Goal: Leave review/rating: Share an evaluation or opinion about a product, service, or content

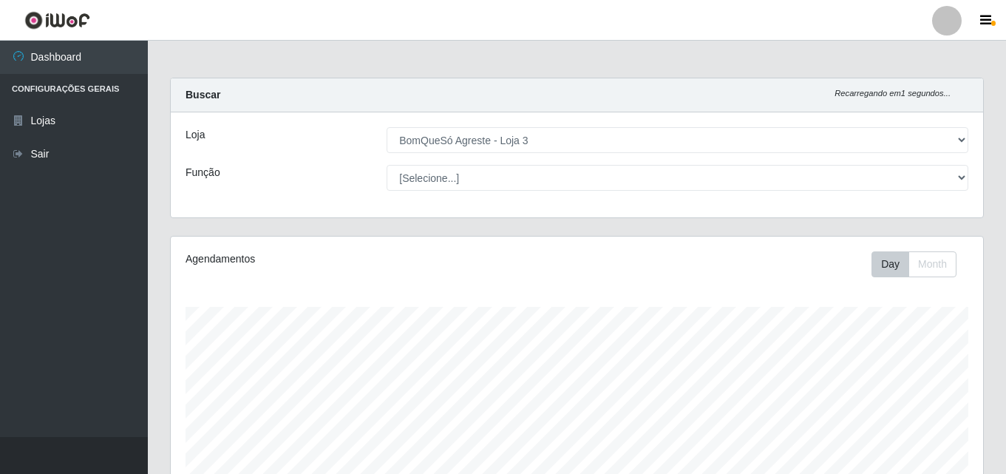
select select "215"
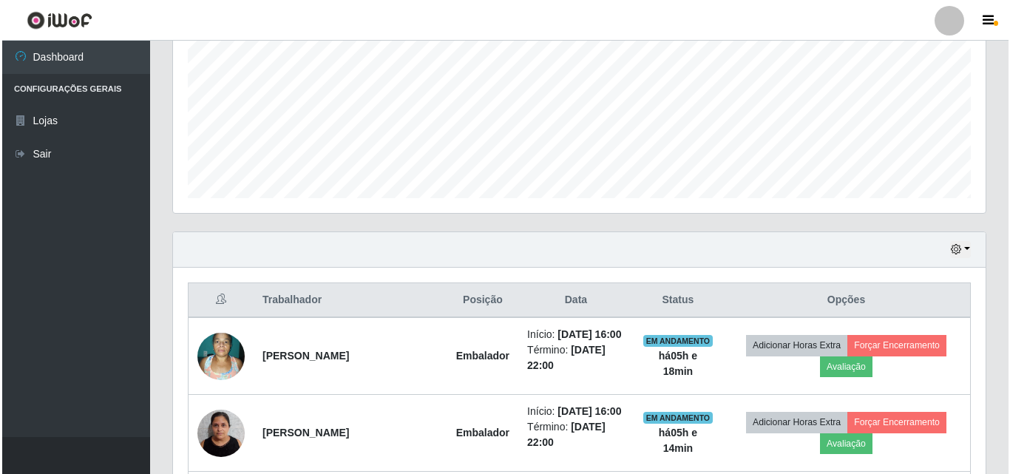
scroll to position [307, 812]
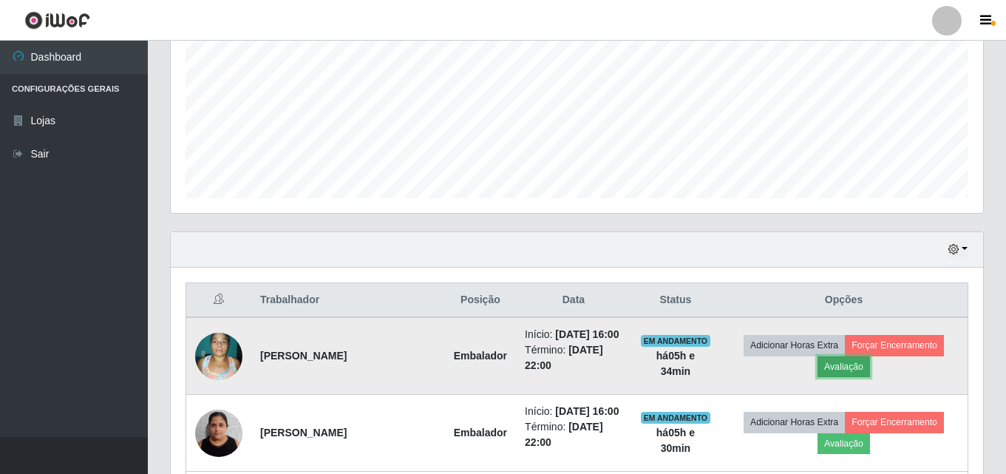
click at [846, 370] on button "Avaliação" at bounding box center [843, 366] width 52 height 21
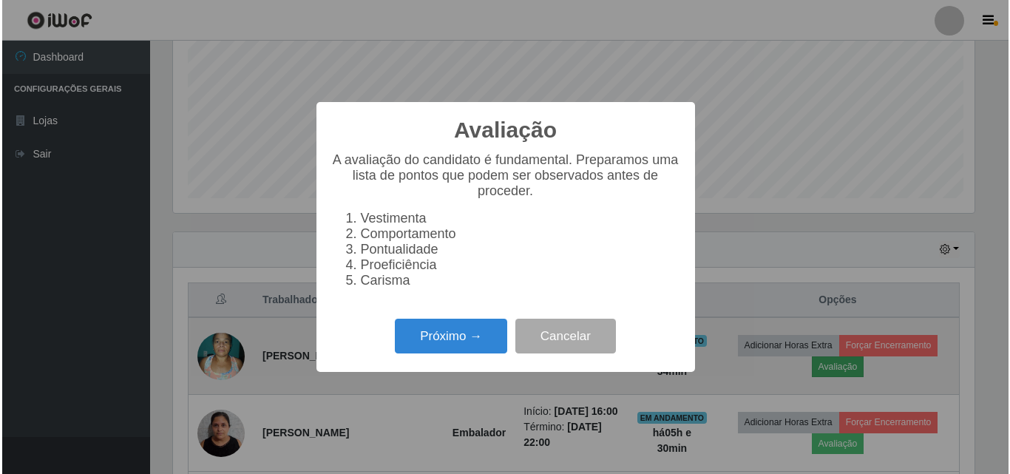
scroll to position [307, 805]
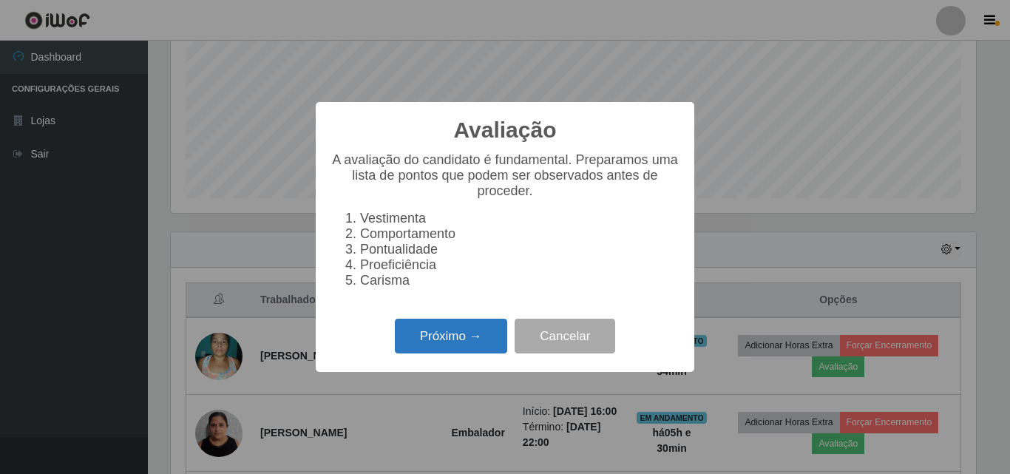
click at [476, 348] on button "Próximo →" at bounding box center [451, 336] width 112 height 35
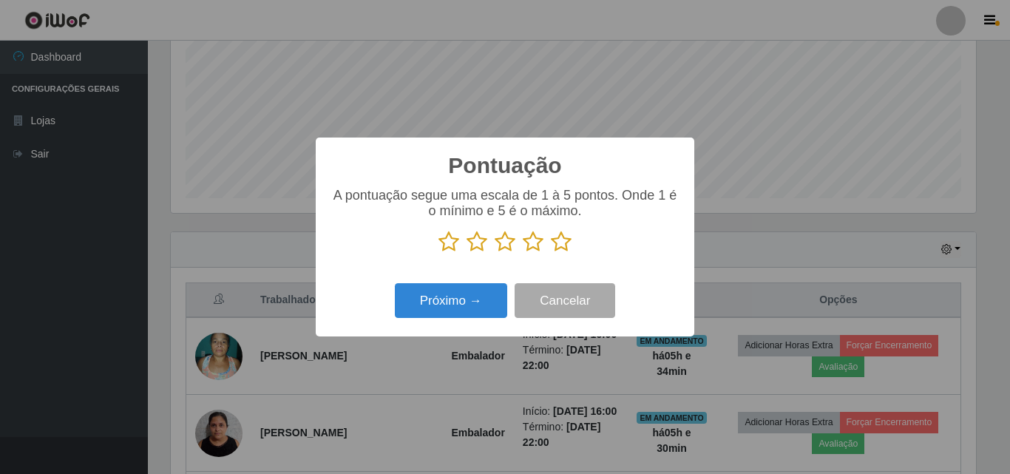
click at [562, 239] on icon at bounding box center [561, 242] width 21 height 22
click at [551, 253] on input "radio" at bounding box center [551, 253] width 0 height 0
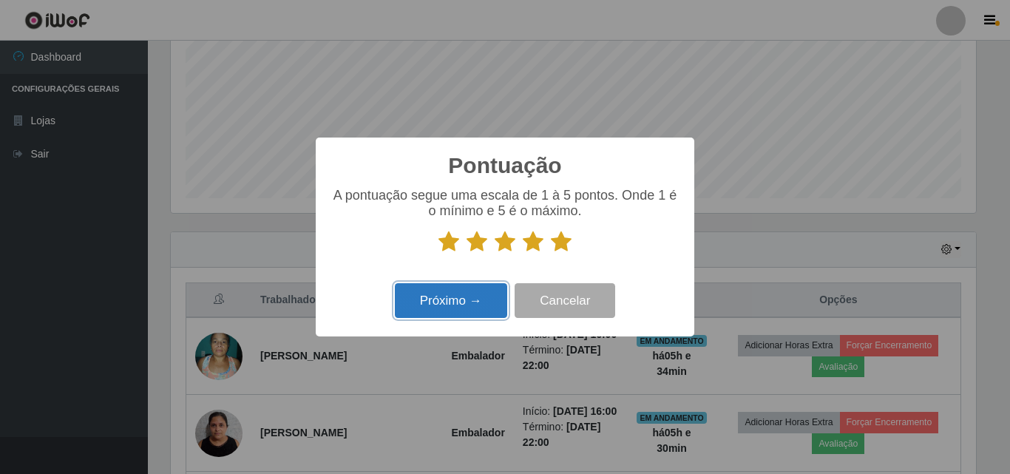
click at [480, 306] on button "Próximo →" at bounding box center [451, 300] width 112 height 35
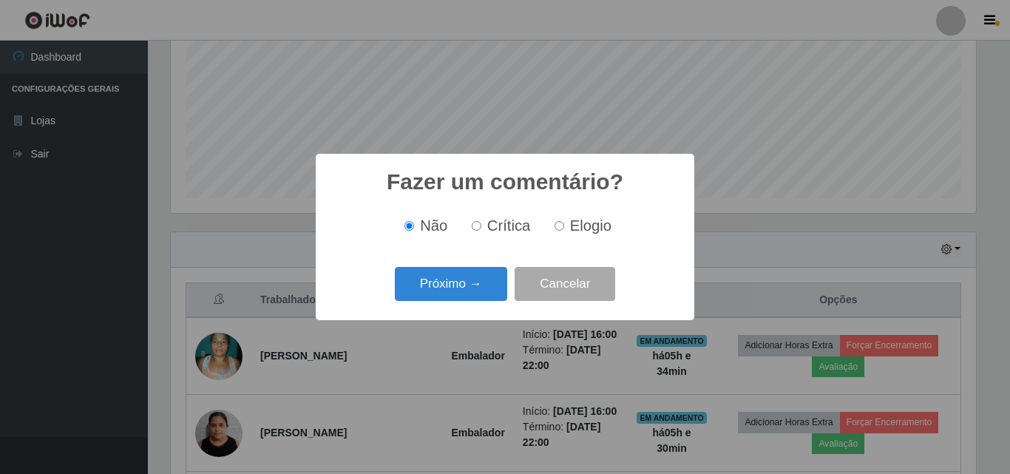
click at [582, 226] on span "Elogio" at bounding box center [590, 225] width 41 height 16
click at [564, 226] on input "Elogio" at bounding box center [559, 226] width 10 height 10
radio input "true"
click at [493, 282] on button "Próximo →" at bounding box center [451, 284] width 112 height 35
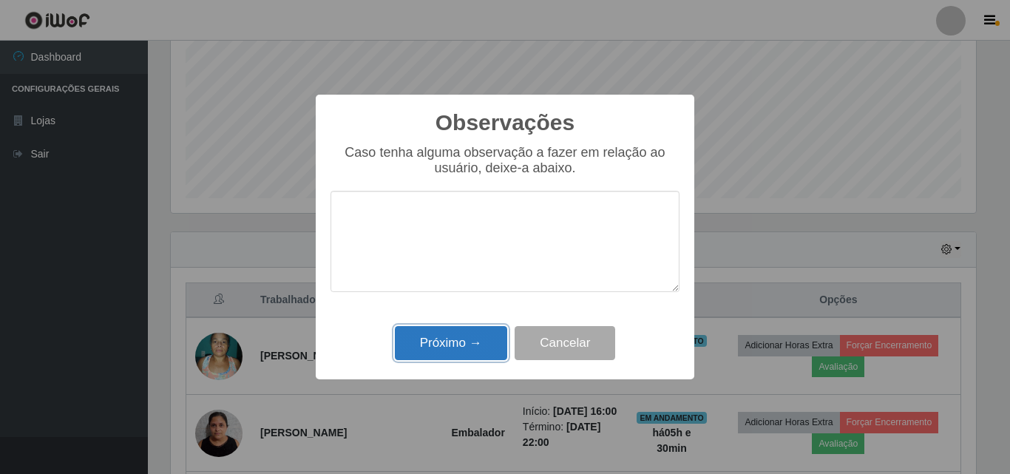
click at [480, 352] on button "Próximo →" at bounding box center [451, 343] width 112 height 35
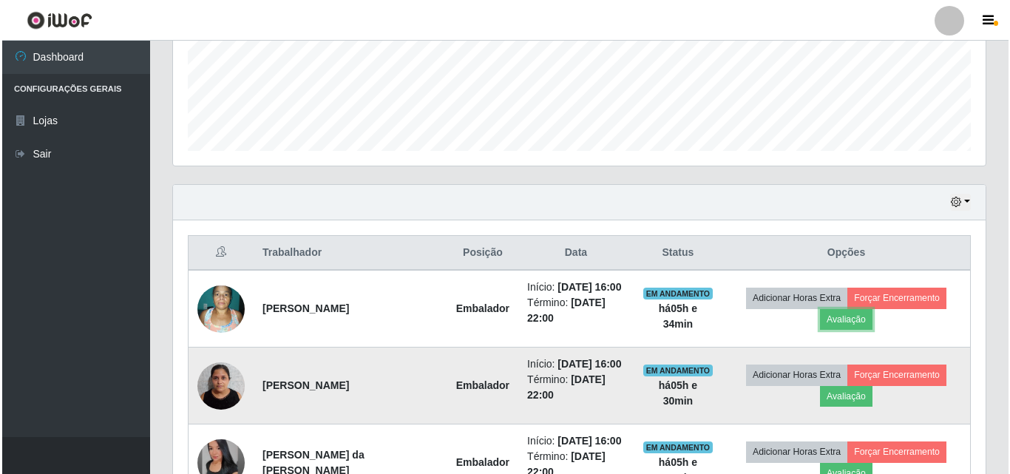
scroll to position [404, 0]
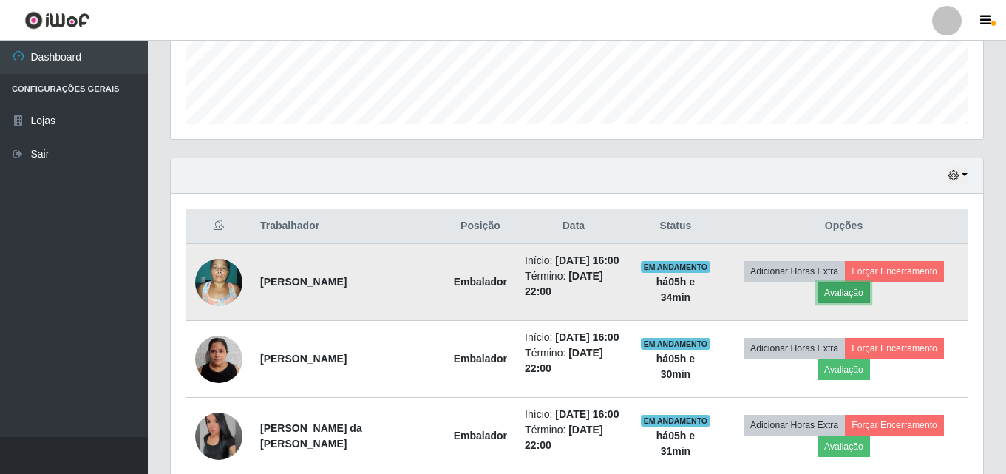
click at [837, 294] on button "Avaliação" at bounding box center [843, 292] width 52 height 21
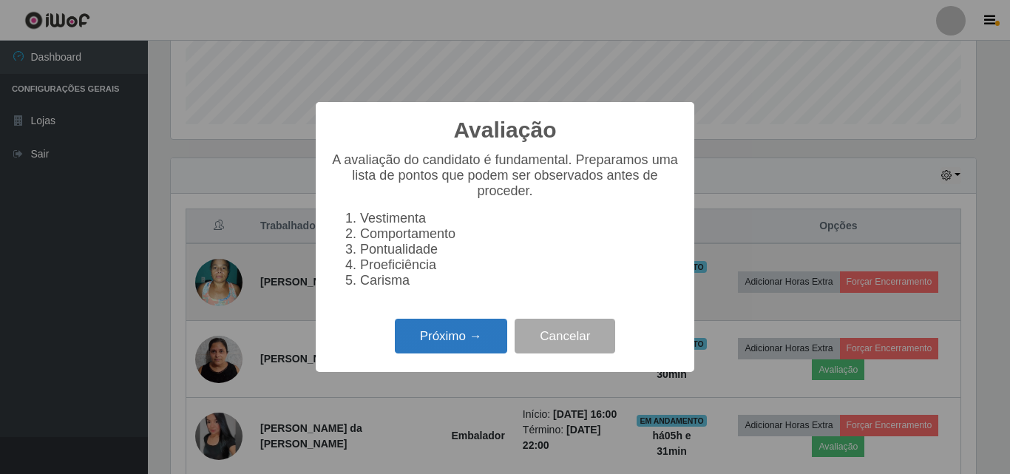
click at [434, 349] on button "Próximo →" at bounding box center [451, 336] width 112 height 35
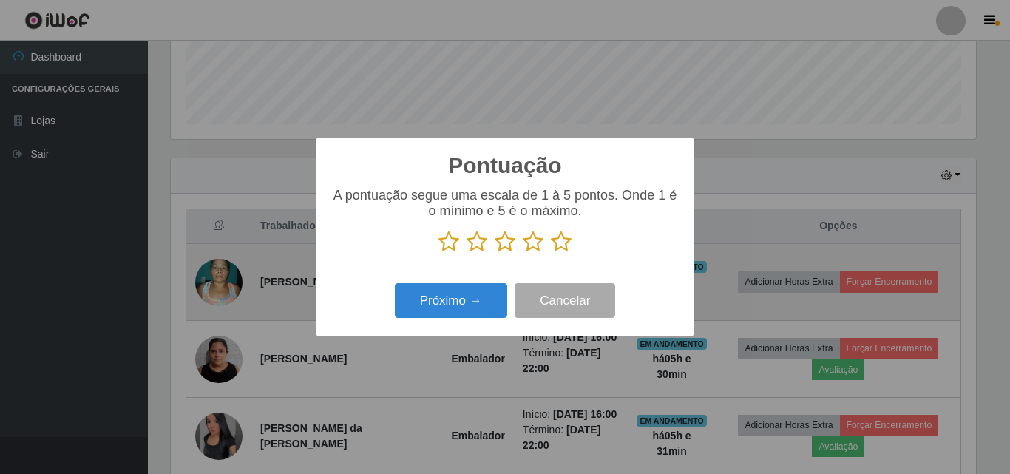
scroll to position [738744, 738246]
click at [571, 247] on icon at bounding box center [561, 242] width 21 height 22
click at [551, 253] on input "radio" at bounding box center [551, 253] width 0 height 0
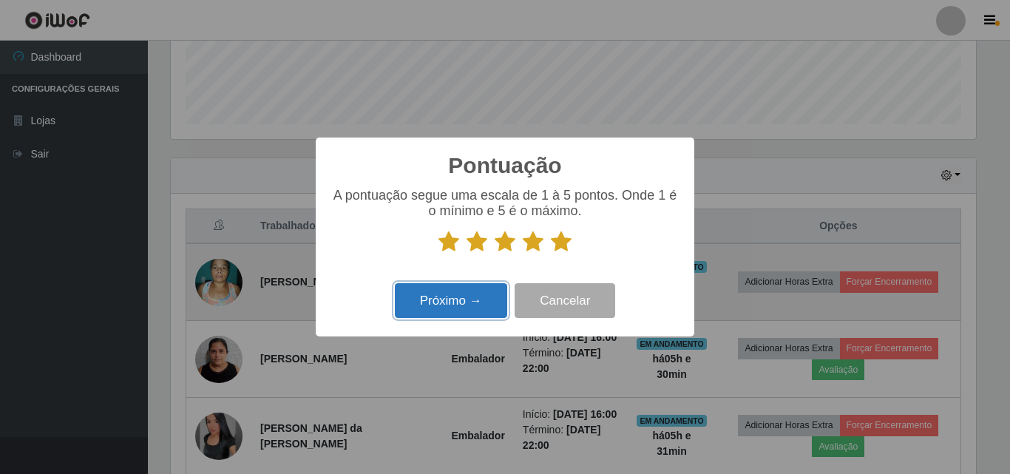
click at [469, 304] on button "Próximo →" at bounding box center [451, 300] width 112 height 35
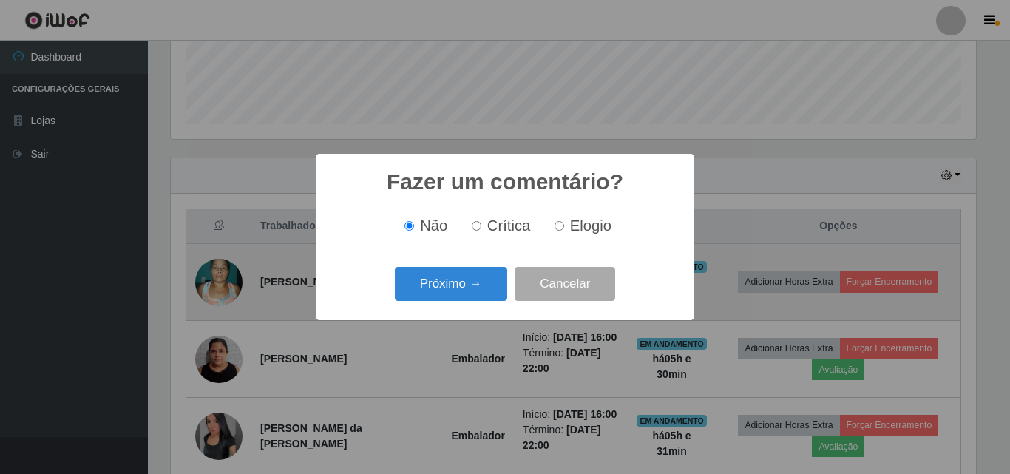
click at [558, 230] on input "Elogio" at bounding box center [559, 226] width 10 height 10
radio input "true"
click at [465, 298] on button "Próximo →" at bounding box center [451, 284] width 112 height 35
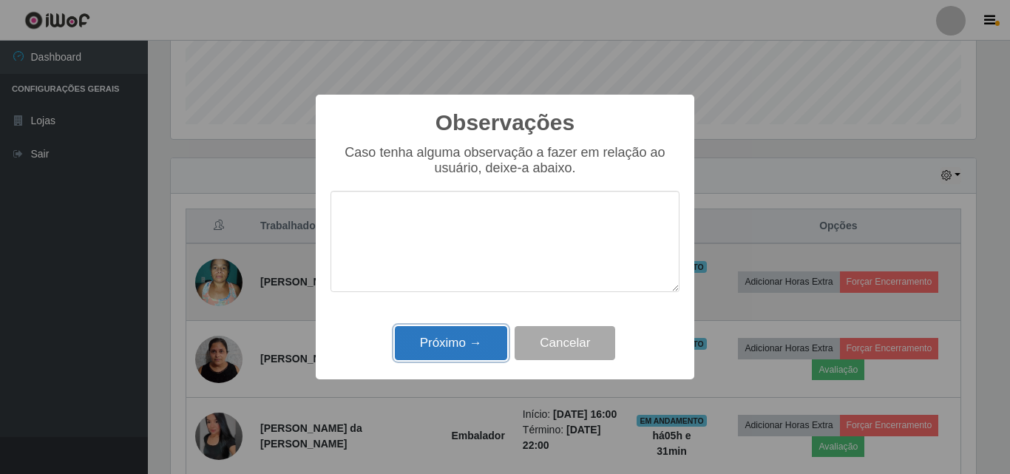
click at [457, 353] on button "Próximo →" at bounding box center [451, 343] width 112 height 35
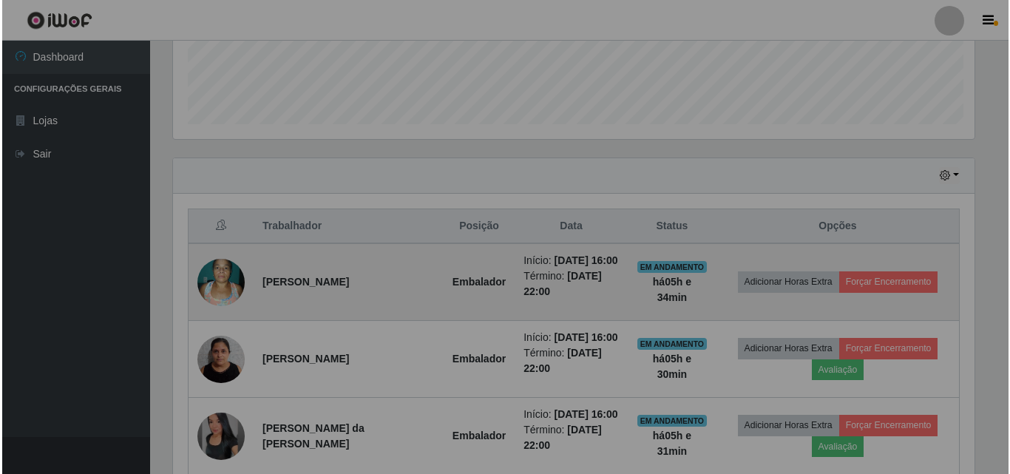
scroll to position [307, 812]
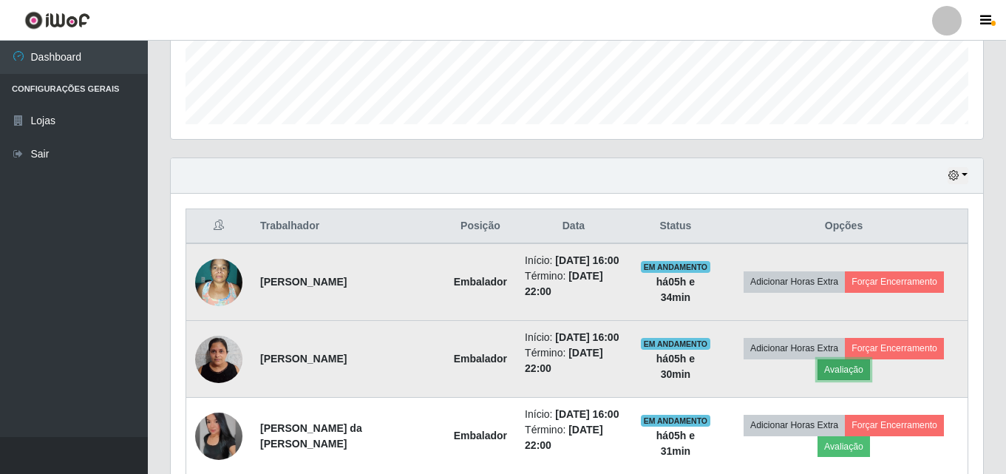
click at [861, 376] on button "Avaliação" at bounding box center [843, 369] width 52 height 21
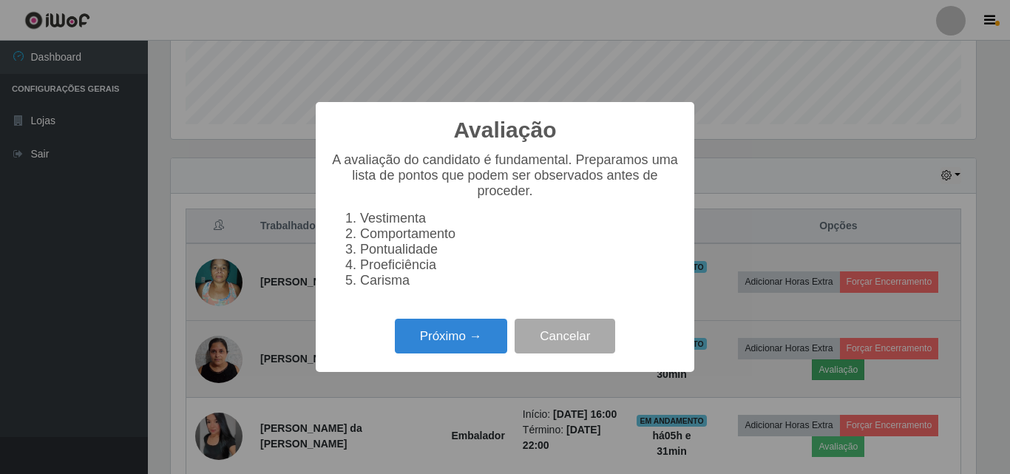
scroll to position [307, 805]
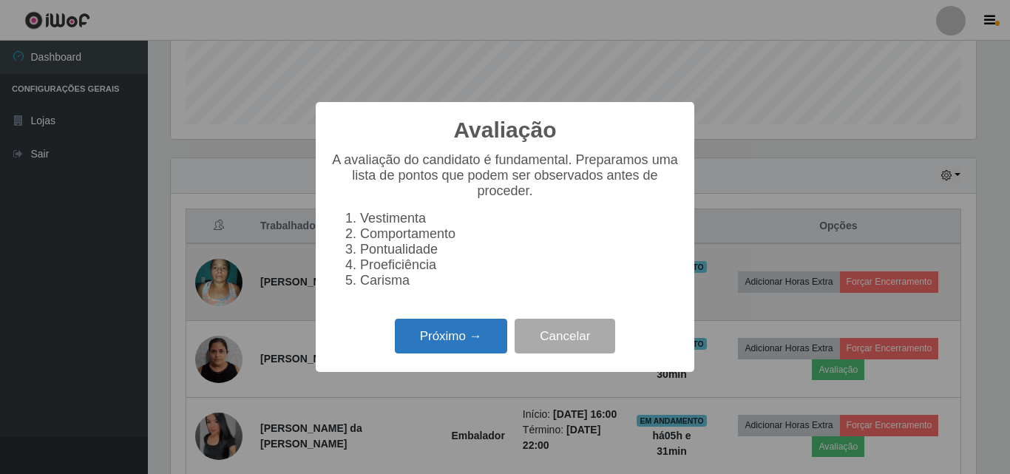
click at [476, 353] on button "Próximo →" at bounding box center [451, 336] width 112 height 35
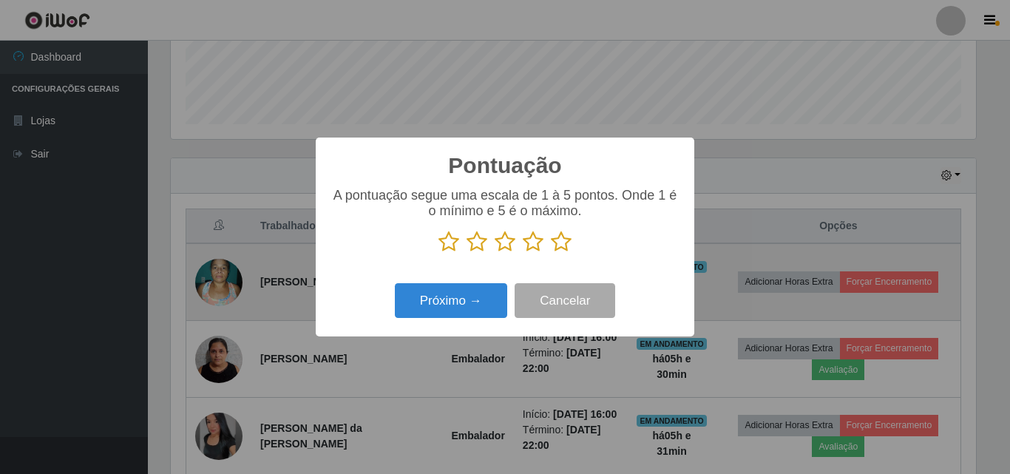
click at [564, 239] on icon at bounding box center [561, 242] width 21 height 22
click at [551, 253] on input "radio" at bounding box center [551, 253] width 0 height 0
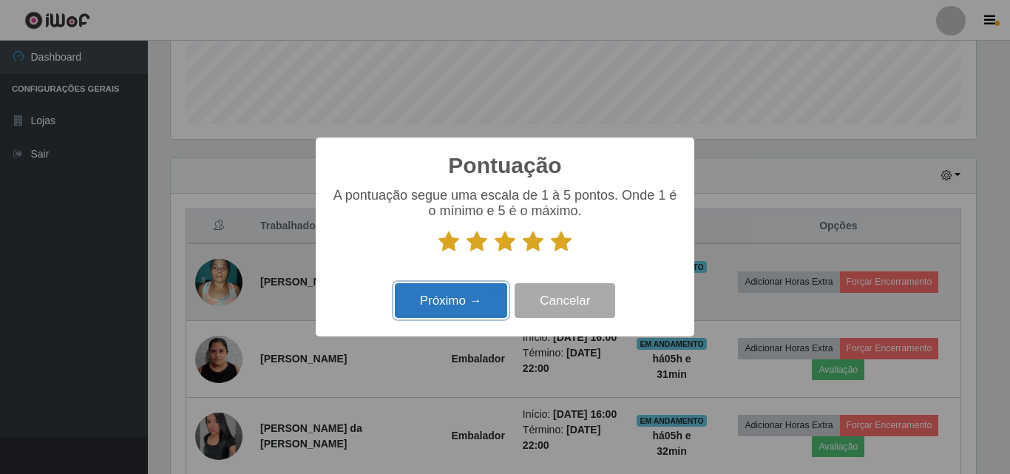
click at [471, 306] on button "Próximo →" at bounding box center [451, 300] width 112 height 35
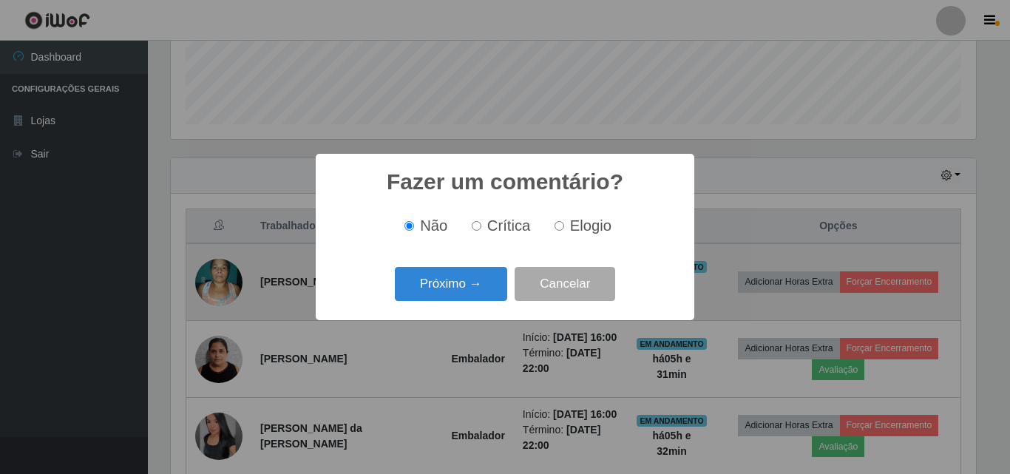
click at [572, 222] on span "Elogio" at bounding box center [590, 225] width 41 height 16
click at [564, 222] on input "Elogio" at bounding box center [559, 226] width 10 height 10
radio input "true"
click at [487, 279] on button "Próximo →" at bounding box center [451, 284] width 112 height 35
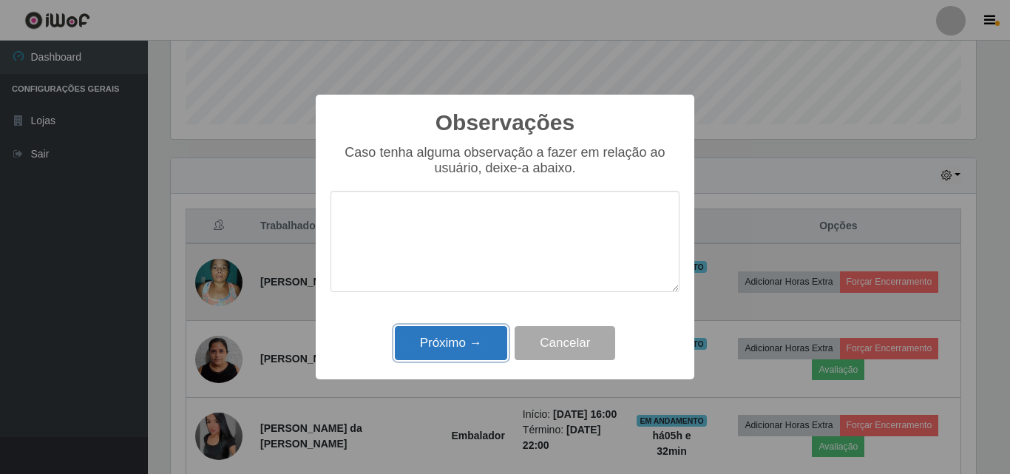
click at [434, 338] on button "Próximo →" at bounding box center [451, 343] width 112 height 35
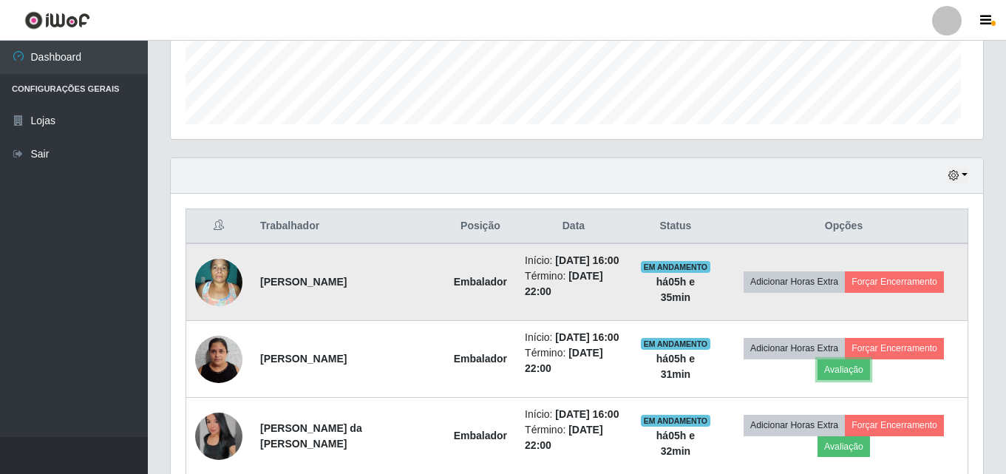
scroll to position [307, 812]
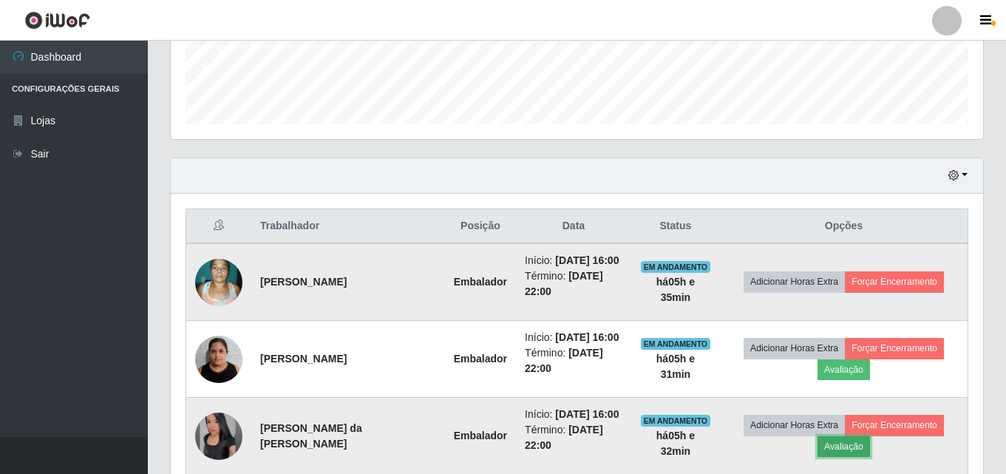
click at [848, 446] on button "Avaliação" at bounding box center [843, 446] width 52 height 21
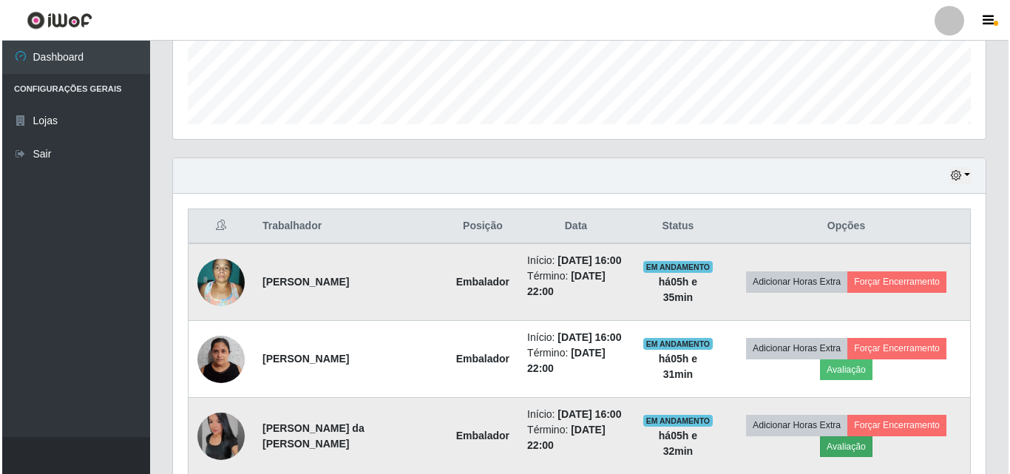
scroll to position [307, 805]
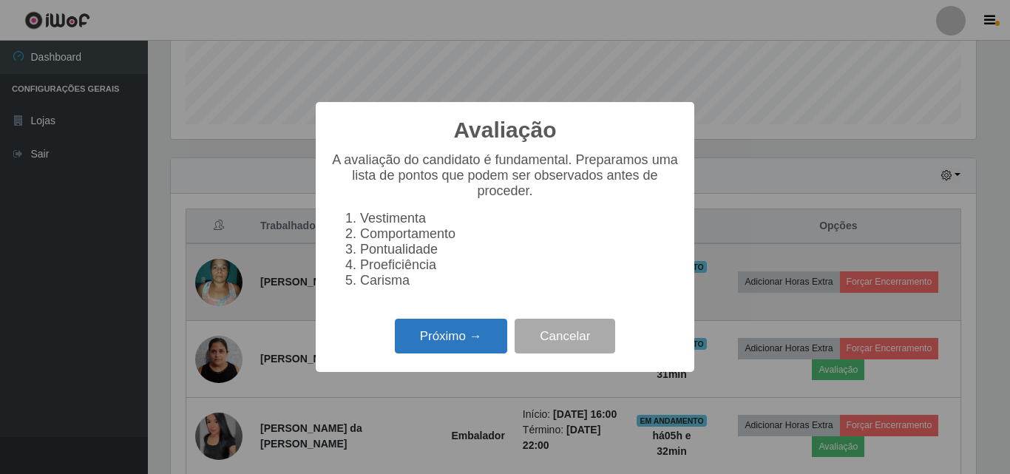
click at [426, 345] on button "Próximo →" at bounding box center [451, 336] width 112 height 35
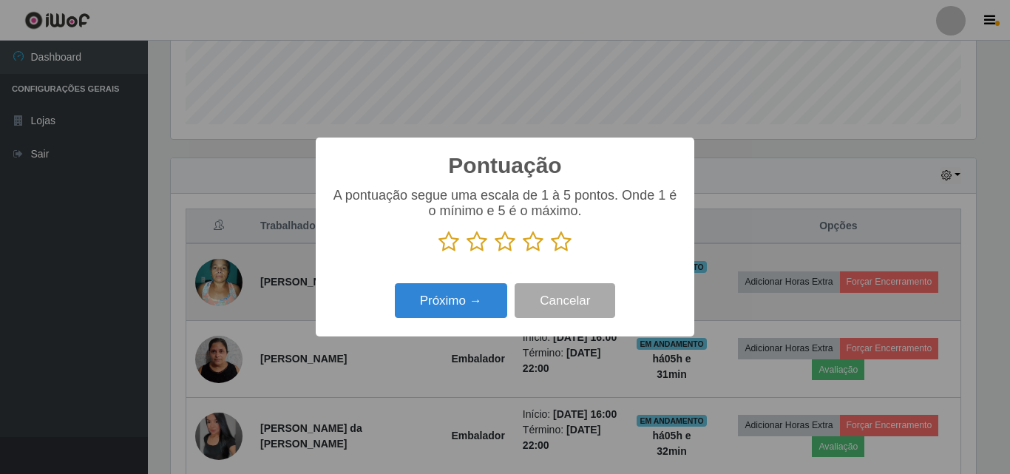
scroll to position [738744, 738246]
click at [557, 246] on icon at bounding box center [561, 242] width 21 height 22
click at [551, 253] on input "radio" at bounding box center [551, 253] width 0 height 0
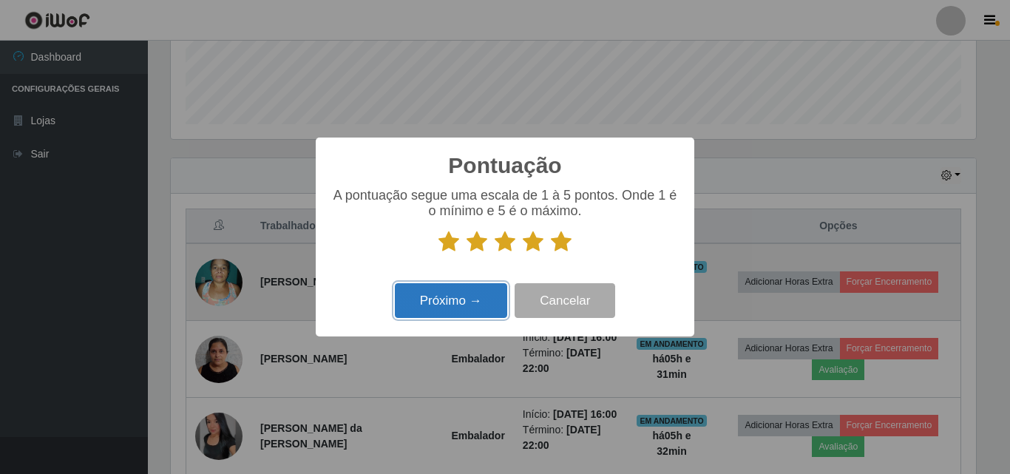
click at [459, 315] on button "Próximo →" at bounding box center [451, 300] width 112 height 35
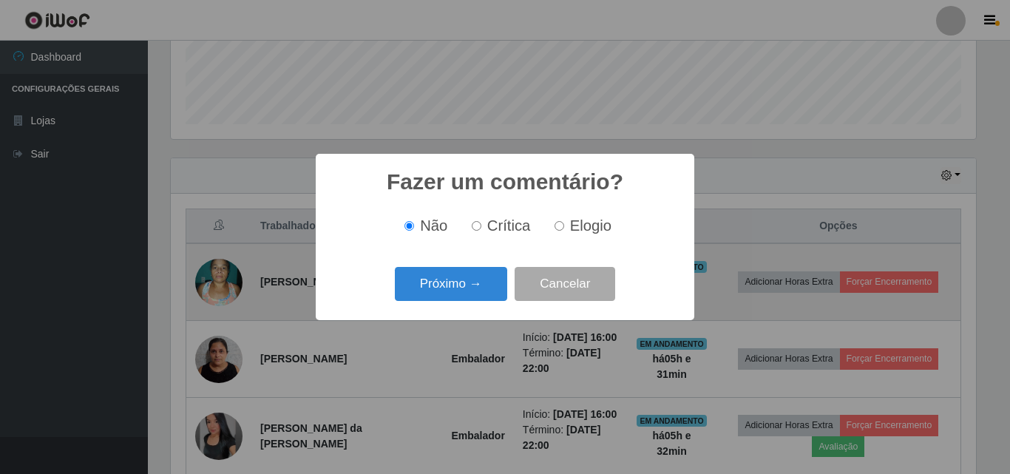
click at [601, 225] on span "Elogio" at bounding box center [590, 225] width 41 height 16
click at [564, 225] on input "Elogio" at bounding box center [559, 226] width 10 height 10
radio input "true"
click at [475, 287] on button "Próximo →" at bounding box center [451, 284] width 112 height 35
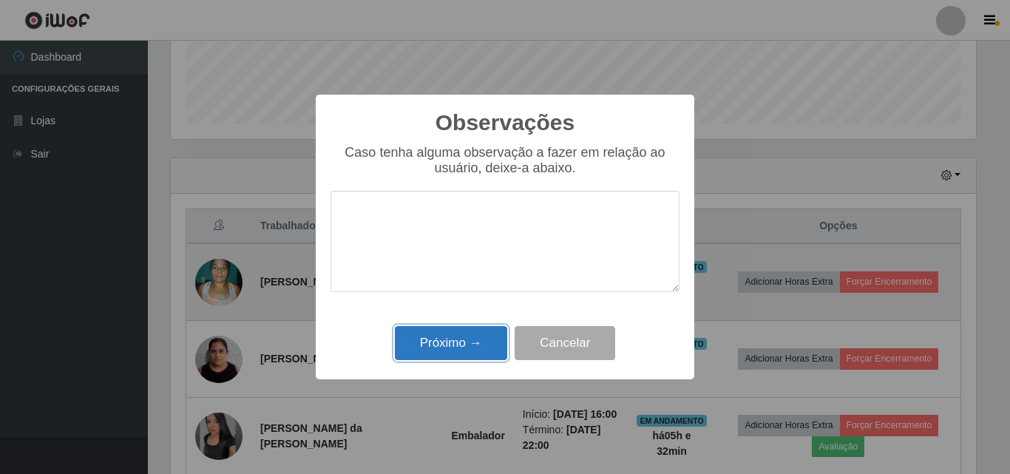
click at [479, 348] on button "Próximo →" at bounding box center [451, 343] width 112 height 35
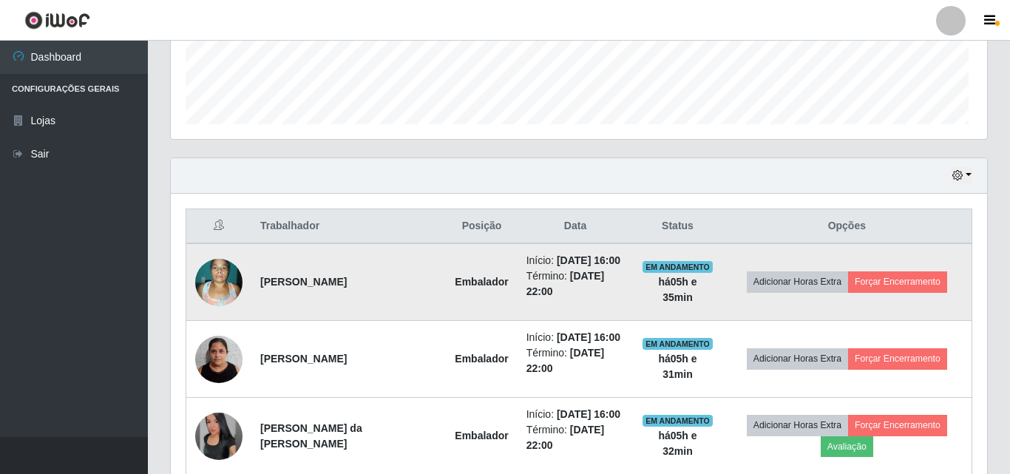
scroll to position [307, 812]
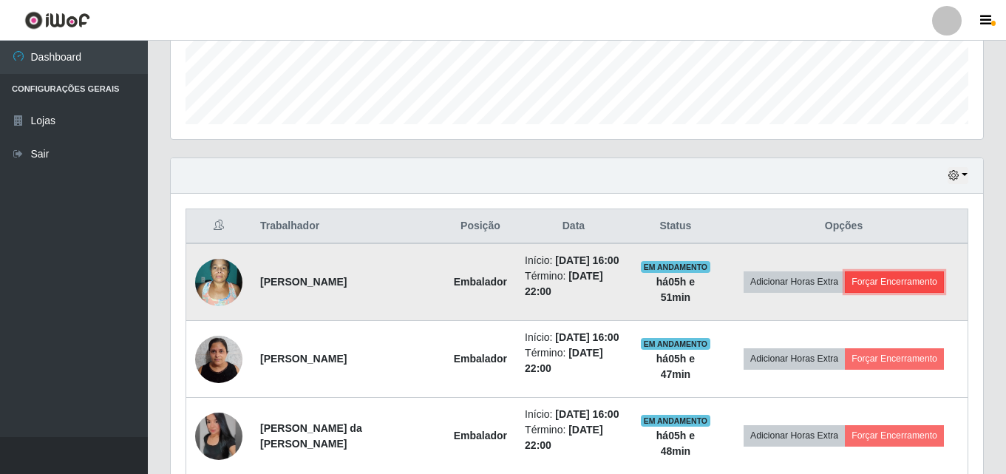
click at [928, 286] on button "Forçar Encerramento" at bounding box center [894, 281] width 99 height 21
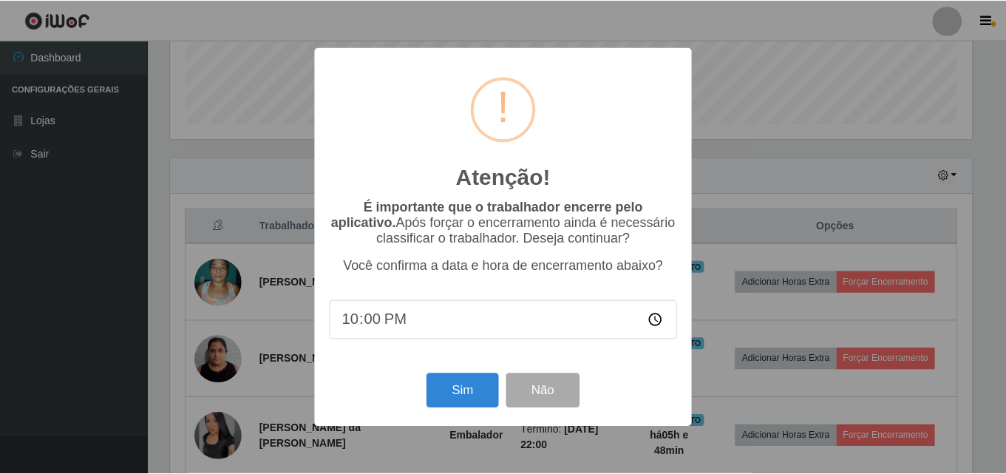
scroll to position [307, 805]
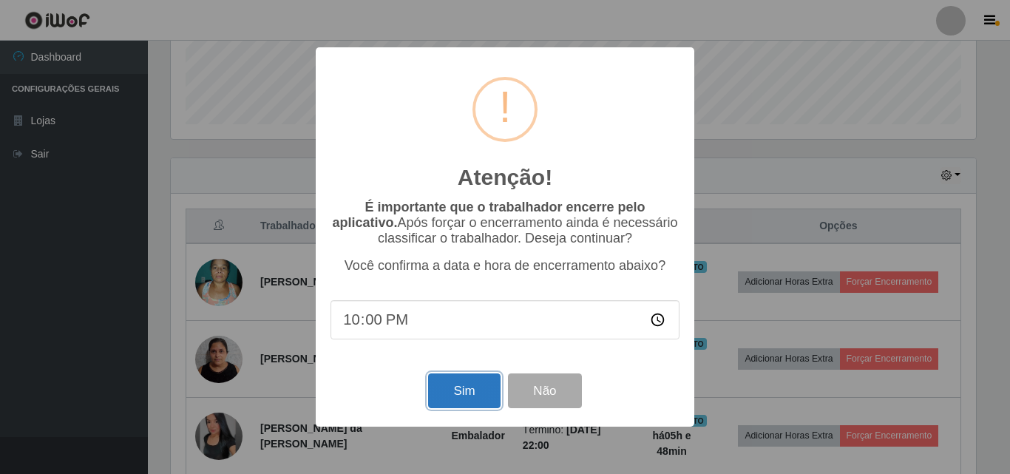
click at [446, 393] on button "Sim" at bounding box center [464, 390] width 72 height 35
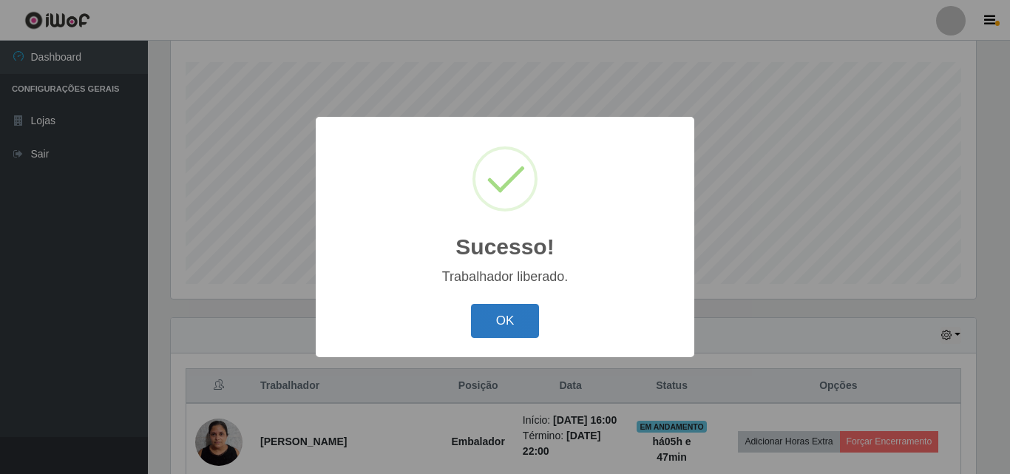
click at [513, 318] on button "OK" at bounding box center [505, 321] width 69 height 35
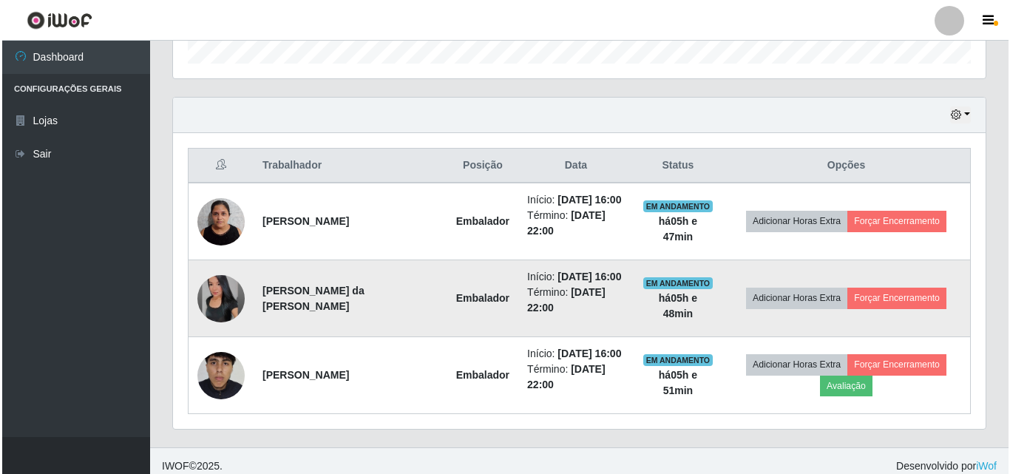
scroll to position [466, 0]
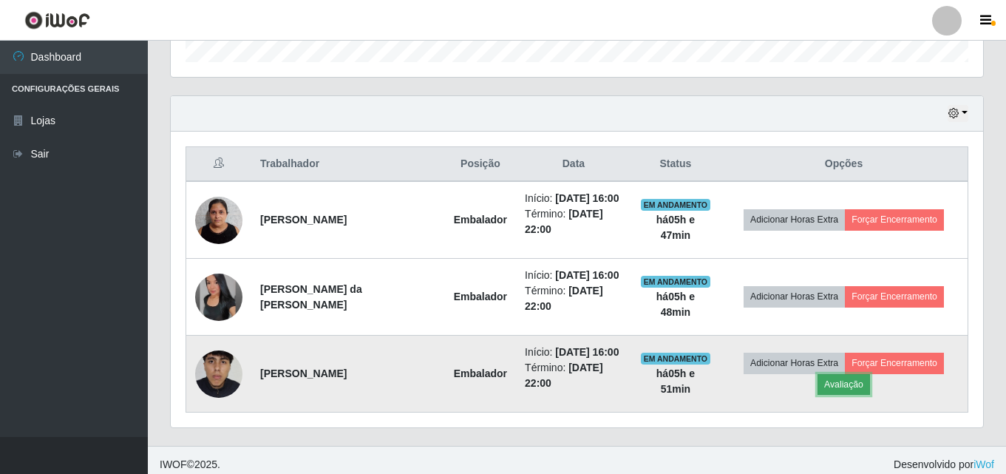
click at [841, 380] on button "Avaliação" at bounding box center [843, 384] width 52 height 21
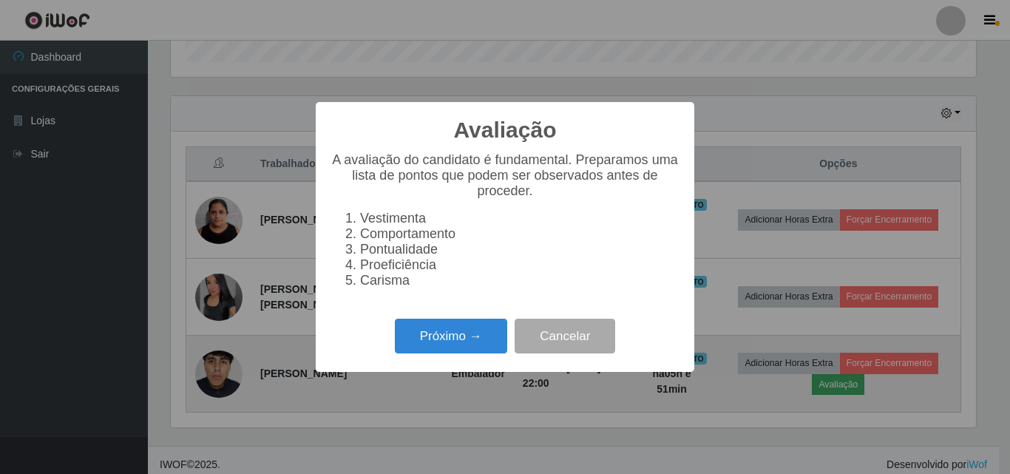
scroll to position [307, 805]
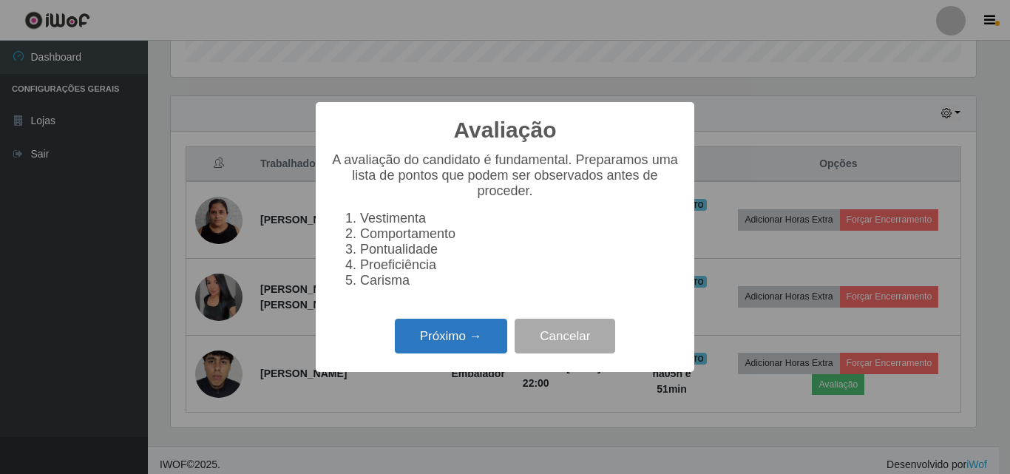
click at [457, 352] on button "Próximo →" at bounding box center [451, 336] width 112 height 35
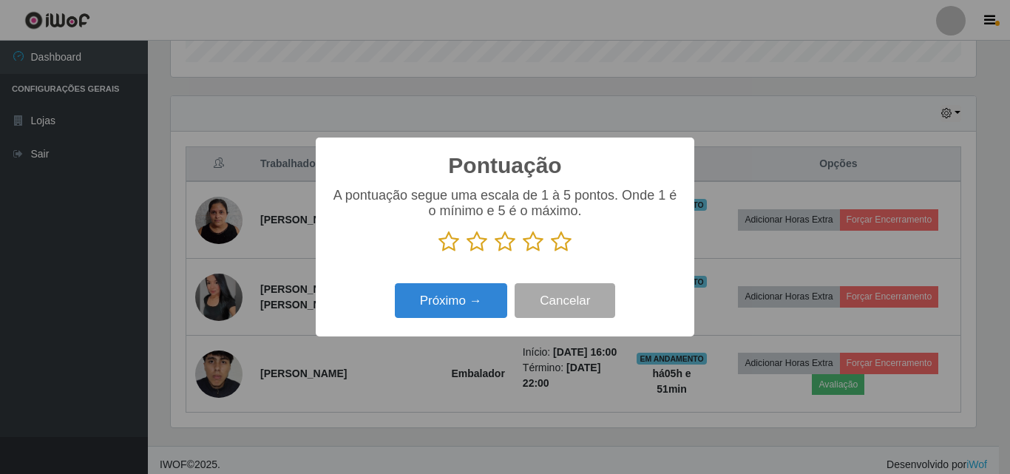
click at [559, 246] on icon at bounding box center [561, 242] width 21 height 22
click at [551, 253] on input "radio" at bounding box center [551, 253] width 0 height 0
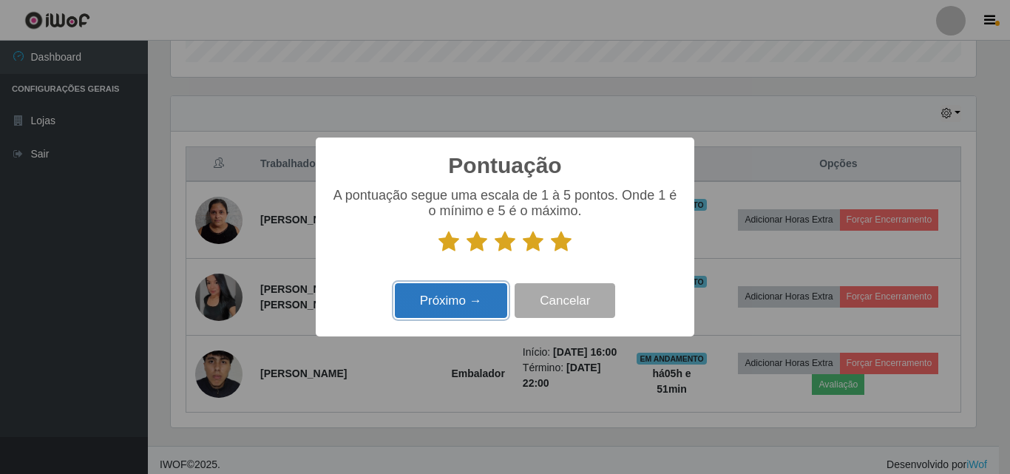
click at [469, 298] on button "Próximo →" at bounding box center [451, 300] width 112 height 35
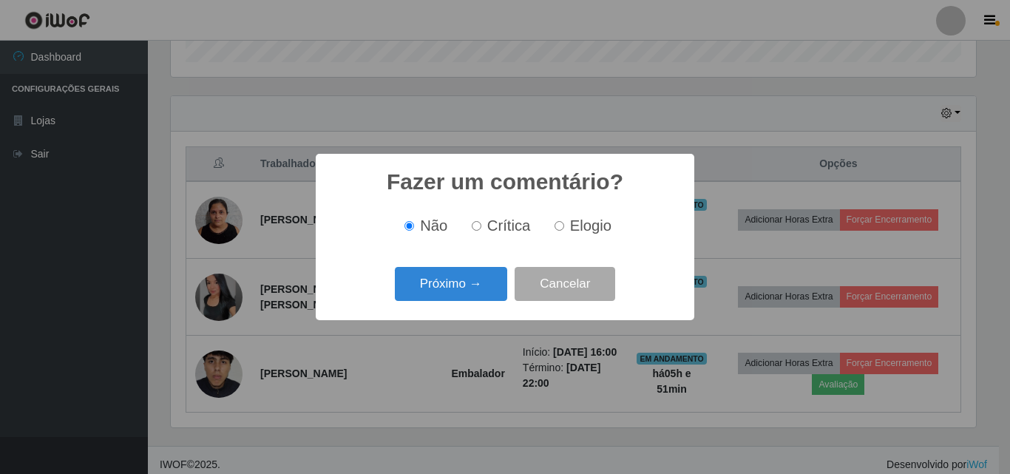
click at [588, 223] on span "Elogio" at bounding box center [590, 225] width 41 height 16
click at [564, 223] on input "Elogio" at bounding box center [559, 226] width 10 height 10
radio input "true"
click at [489, 289] on button "Próximo →" at bounding box center [451, 284] width 112 height 35
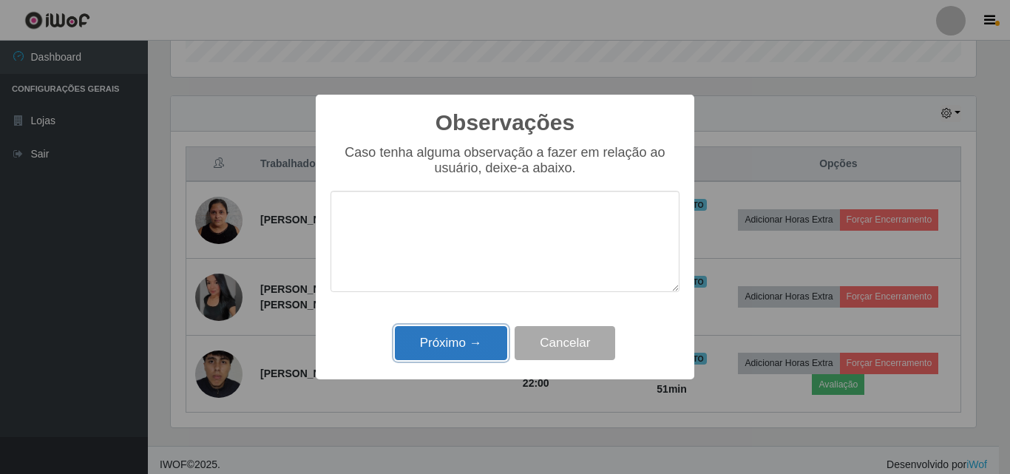
click at [447, 338] on button "Próximo →" at bounding box center [451, 343] width 112 height 35
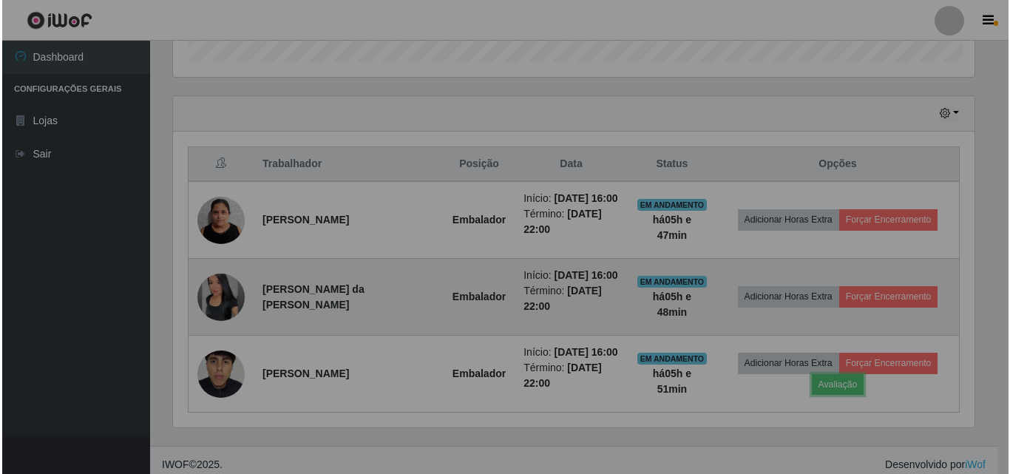
scroll to position [307, 812]
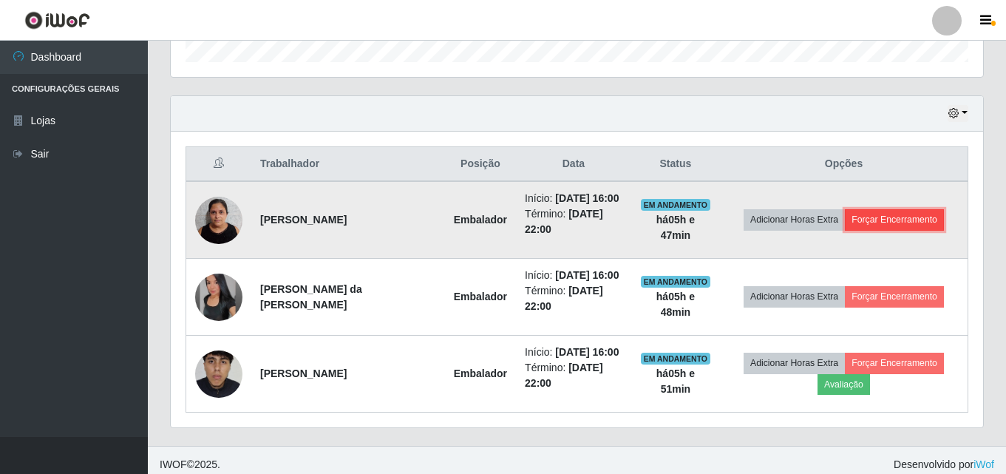
click at [916, 221] on button "Forçar Encerramento" at bounding box center [894, 219] width 99 height 21
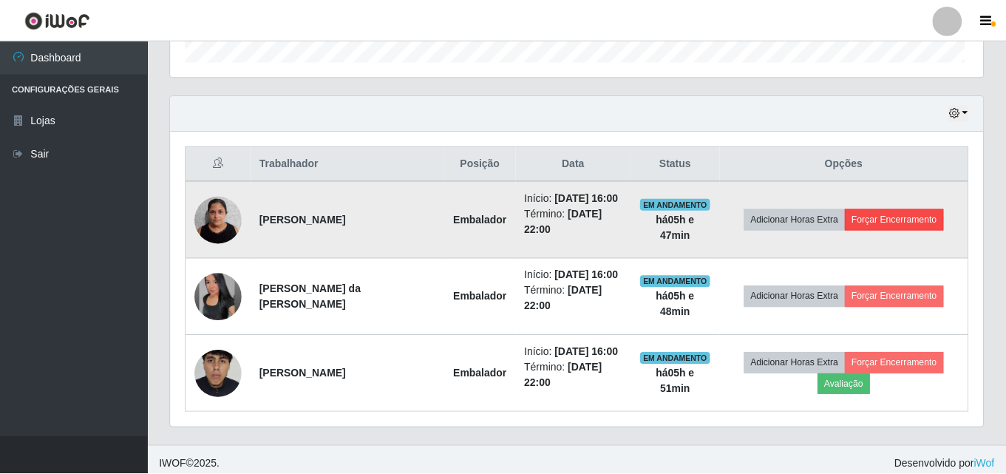
scroll to position [307, 805]
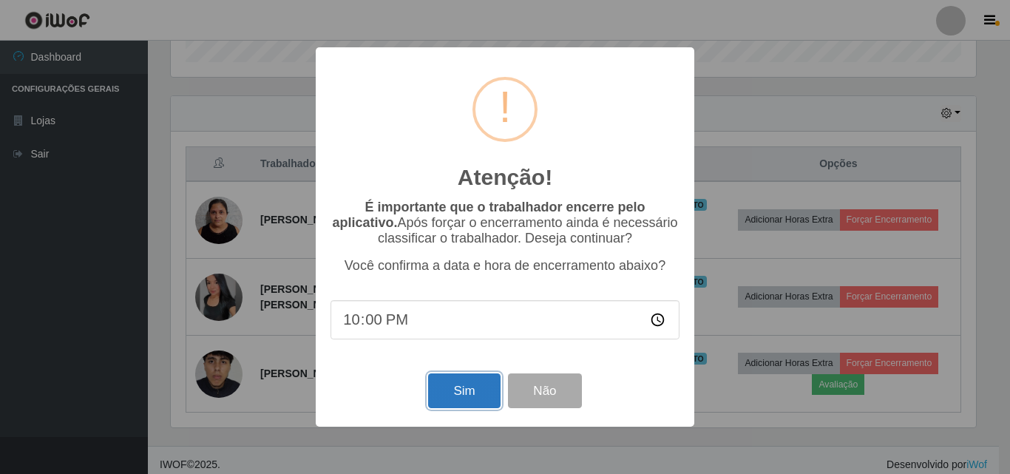
click at [435, 396] on button "Sim" at bounding box center [464, 390] width 72 height 35
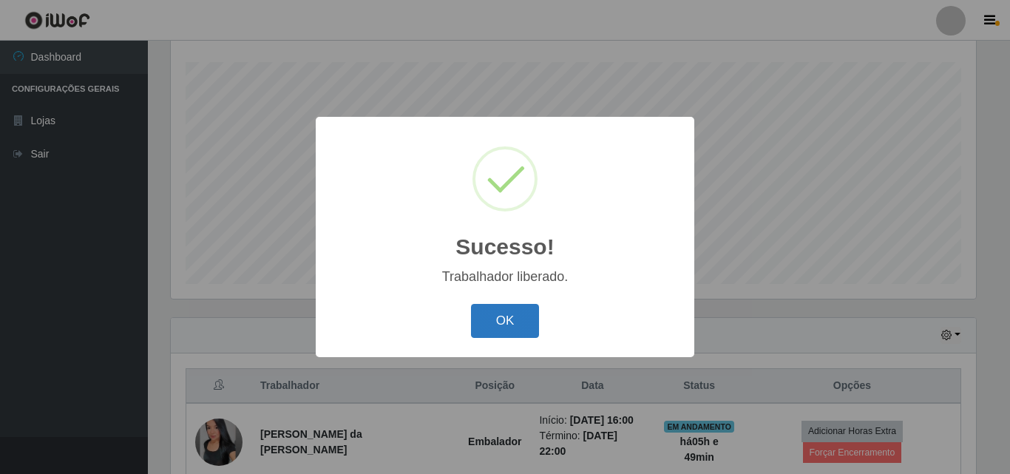
click at [495, 316] on button "OK" at bounding box center [505, 321] width 69 height 35
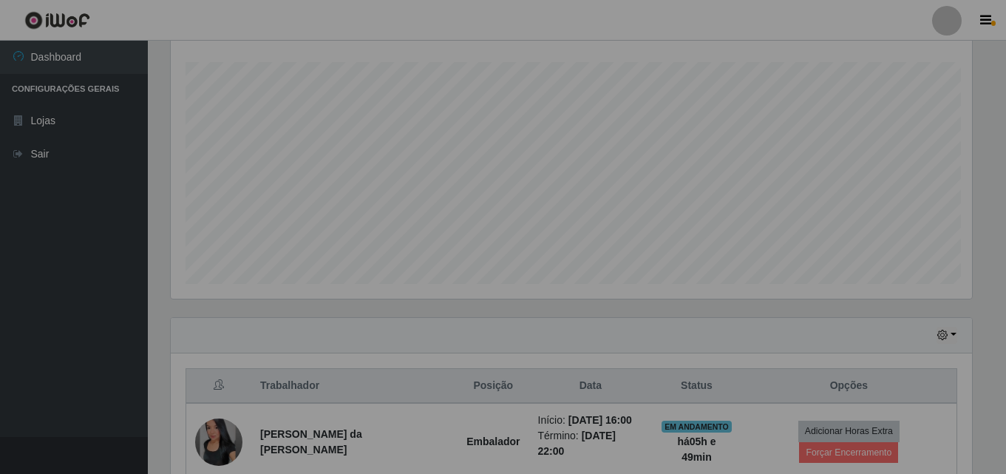
scroll to position [307, 812]
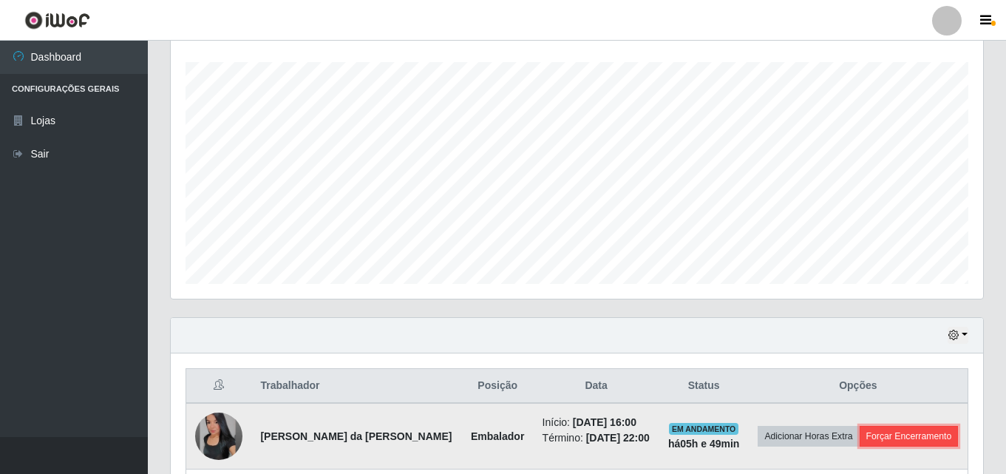
click at [916, 431] on button "Forçar Encerramento" at bounding box center [909, 436] width 99 height 21
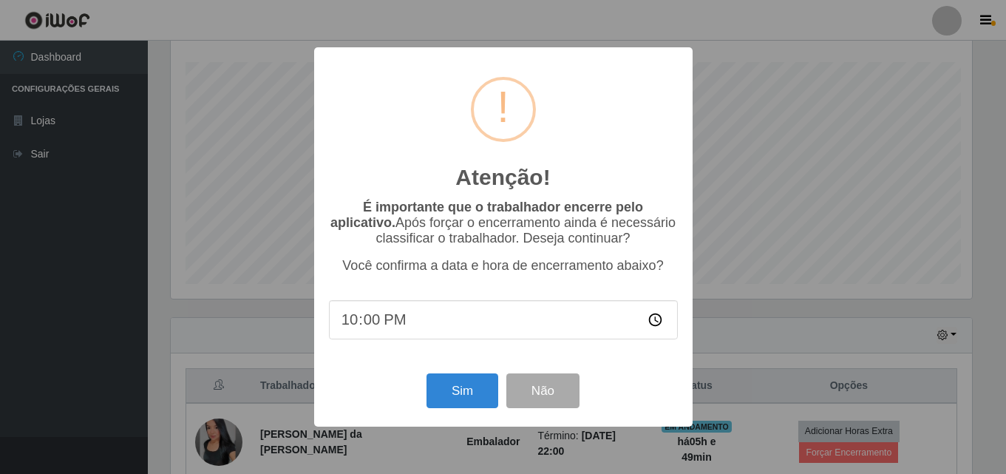
scroll to position [307, 805]
click at [469, 392] on button "Sim" at bounding box center [464, 390] width 72 height 35
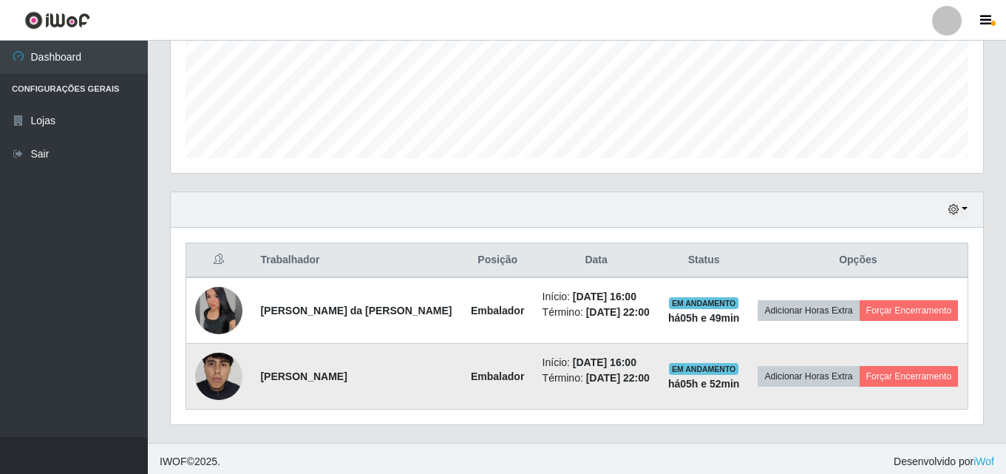
scroll to position [0, 0]
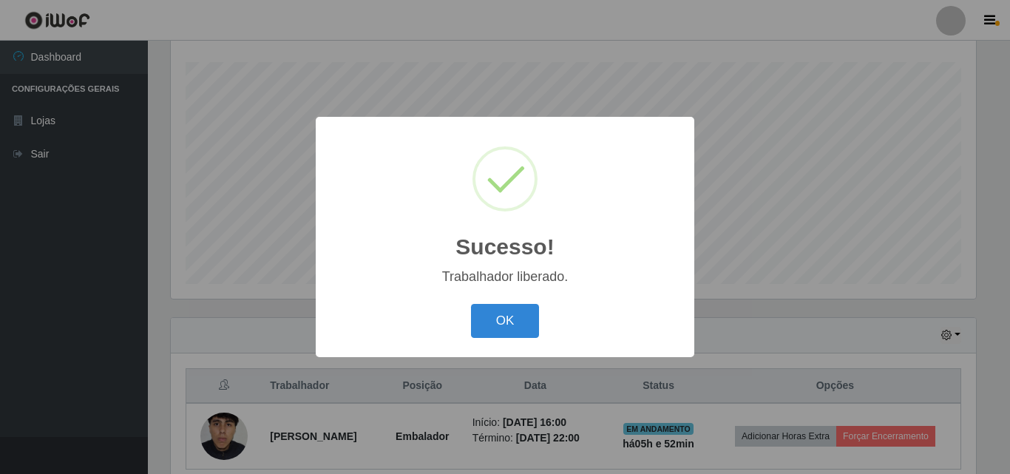
click at [547, 323] on div "OK Cancel" at bounding box center [504, 320] width 349 height 42
click at [507, 329] on button "OK" at bounding box center [505, 321] width 69 height 35
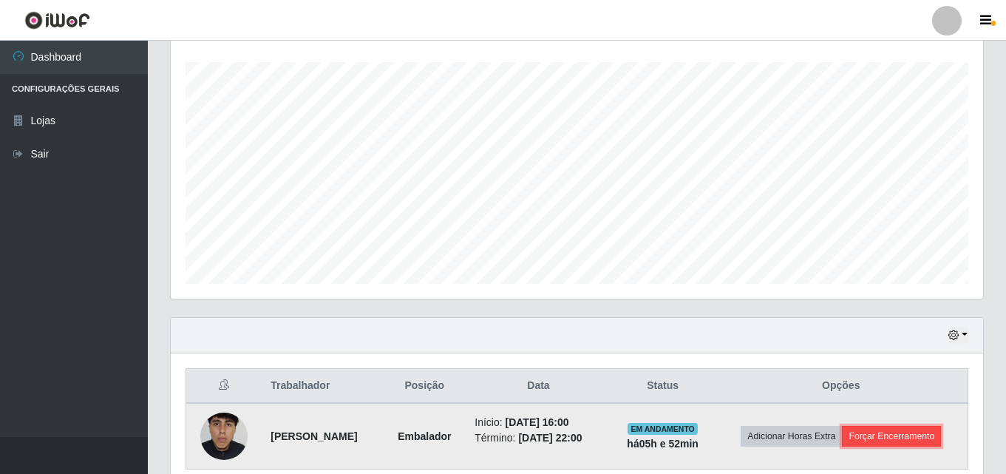
click at [888, 436] on button "Forçar Encerramento" at bounding box center [891, 436] width 99 height 21
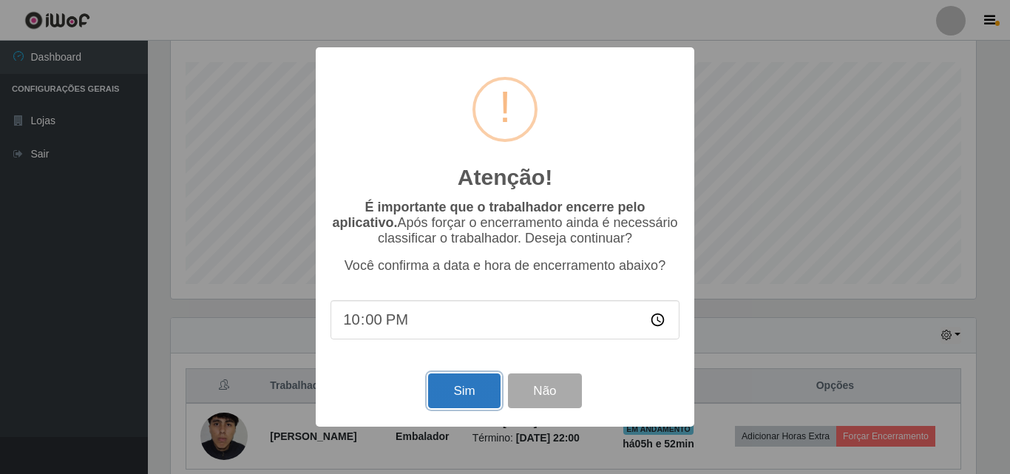
click at [471, 398] on button "Sim" at bounding box center [464, 390] width 72 height 35
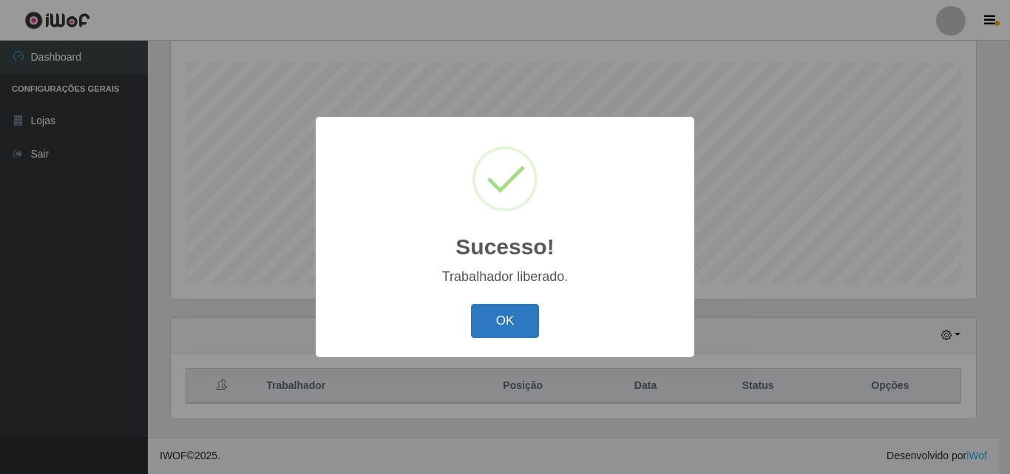
click at [508, 323] on button "OK" at bounding box center [505, 321] width 69 height 35
